Goal: Task Accomplishment & Management: Manage account settings

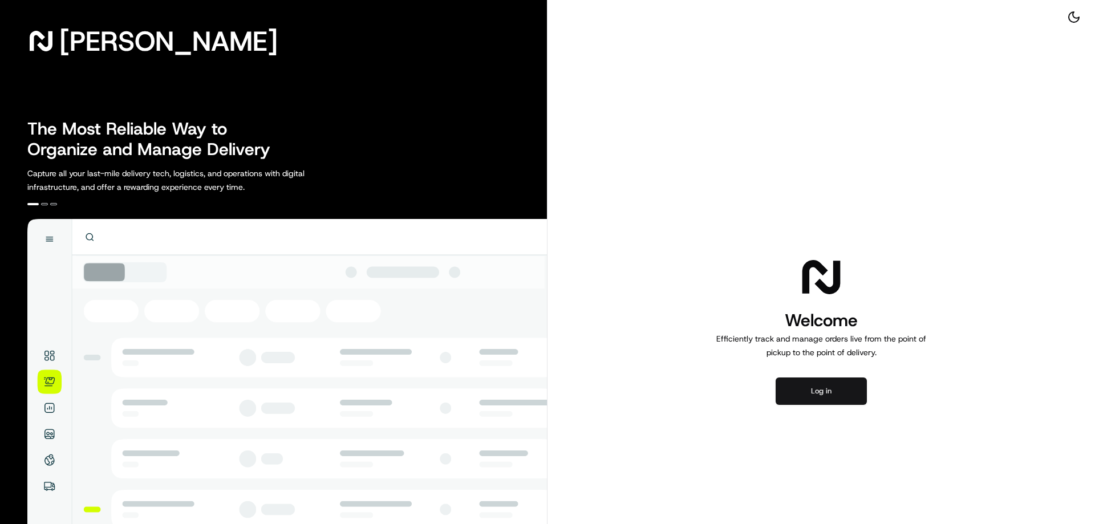
click at [814, 393] on button "Log in" at bounding box center [821, 391] width 91 height 27
